Goal: Information Seeking & Learning: Learn about a topic

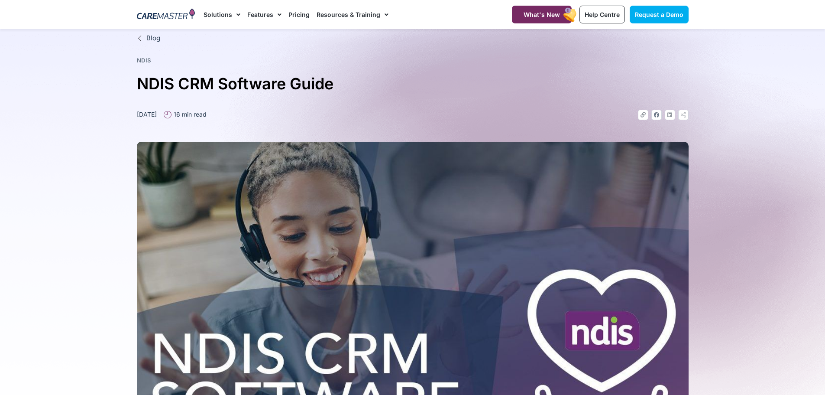
click at [298, 14] on link "Pricing" at bounding box center [299, 14] width 21 height 29
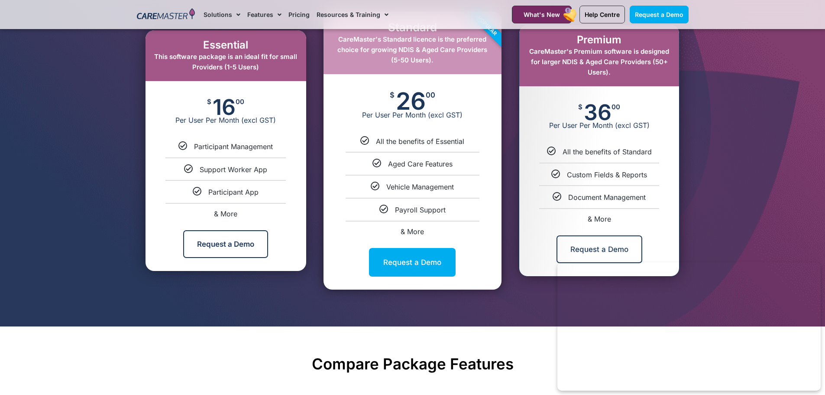
scroll to position [488, 0]
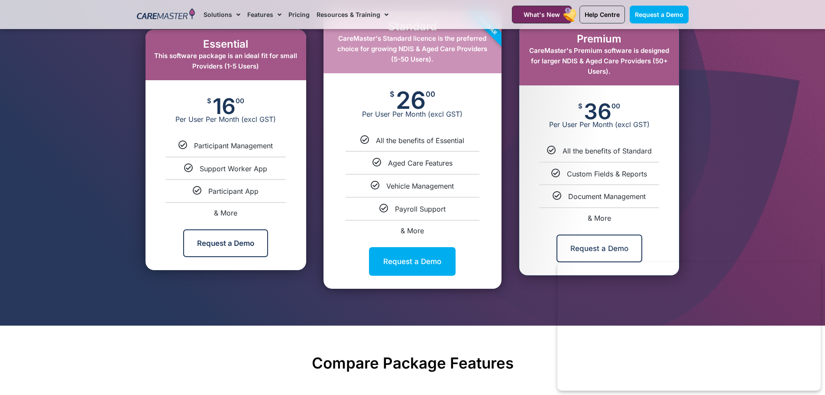
drag, startPoint x: 584, startPoint y: 51, endPoint x: 620, endPoint y: 71, distance: 41.5
click at [620, 71] on div "Premium CareMaster's Premium software is designed for larger NDIS & Aged Care P…" at bounding box center [599, 54] width 160 height 61
click at [595, 217] on span "& More" at bounding box center [599, 218] width 23 height 9
select select "***"
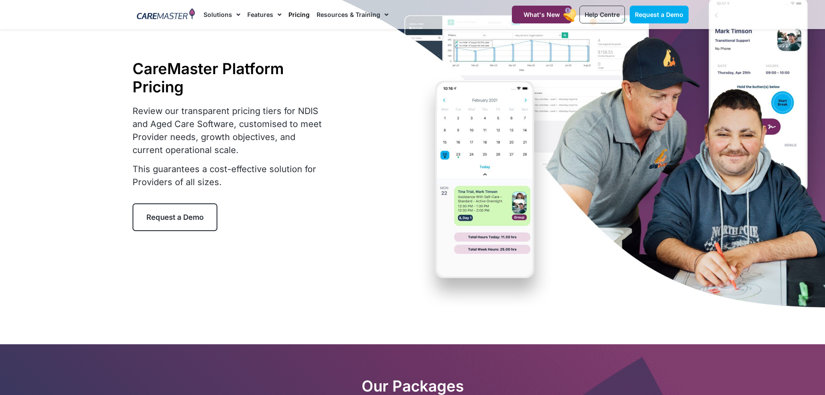
scroll to position [0, 0]
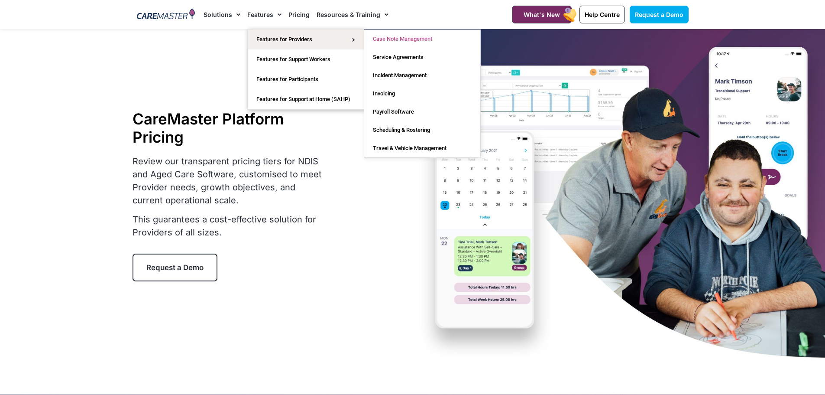
click at [403, 37] on link "Case Note Management" at bounding box center [422, 39] width 116 height 18
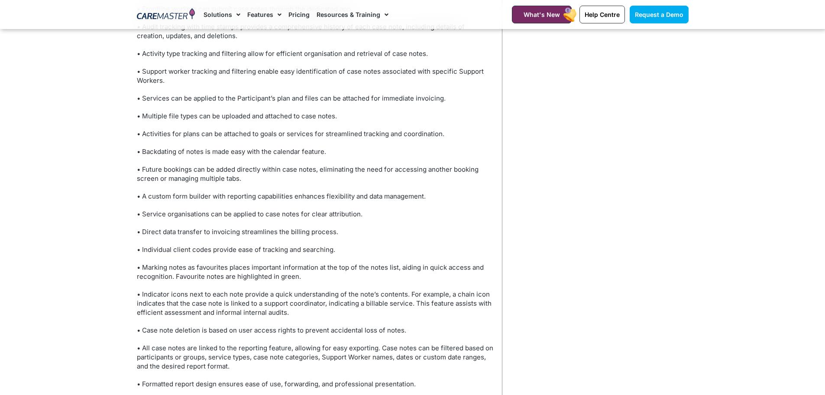
scroll to position [3043, 0]
